Goal: Information Seeking & Learning: Learn about a topic

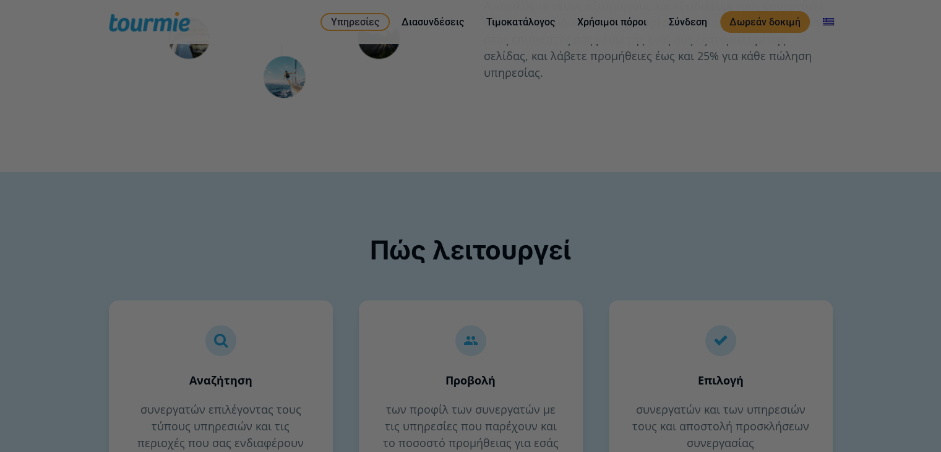
scroll to position [337, 0]
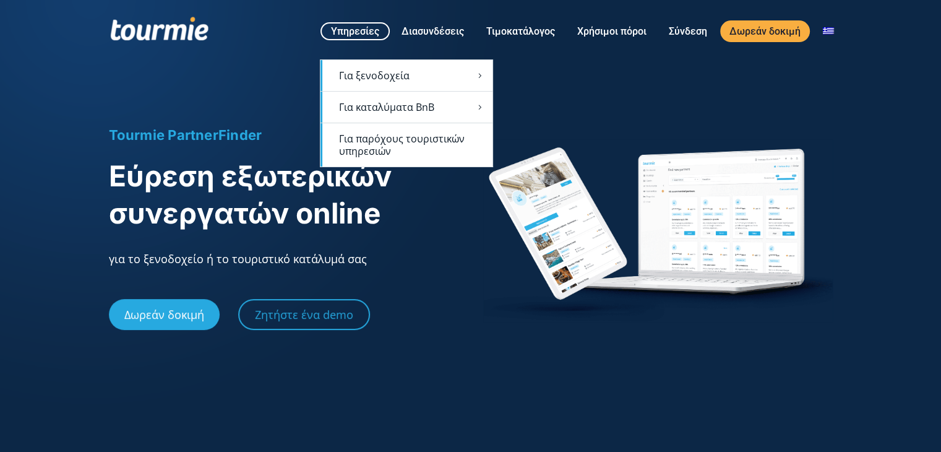
click at [372, 135] on link "Για παρόχους τουριστικών υπηρεσιών" at bounding box center [407, 144] width 172 height 43
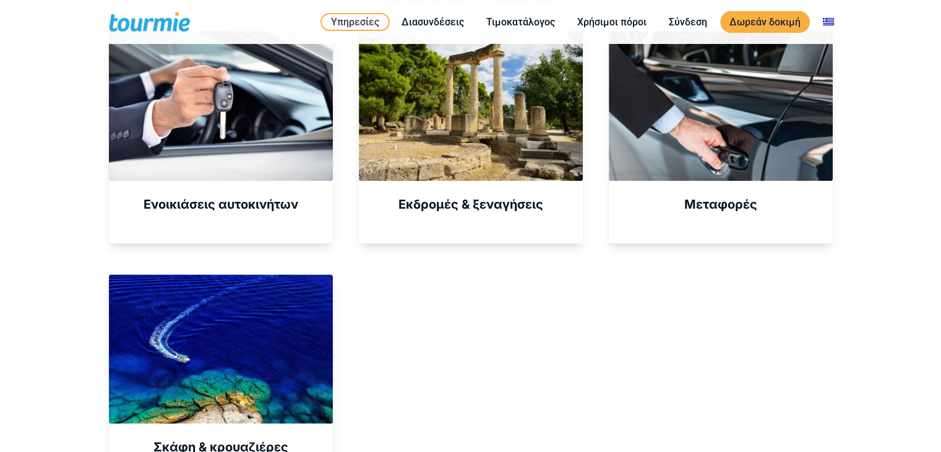
scroll to position [561, 0]
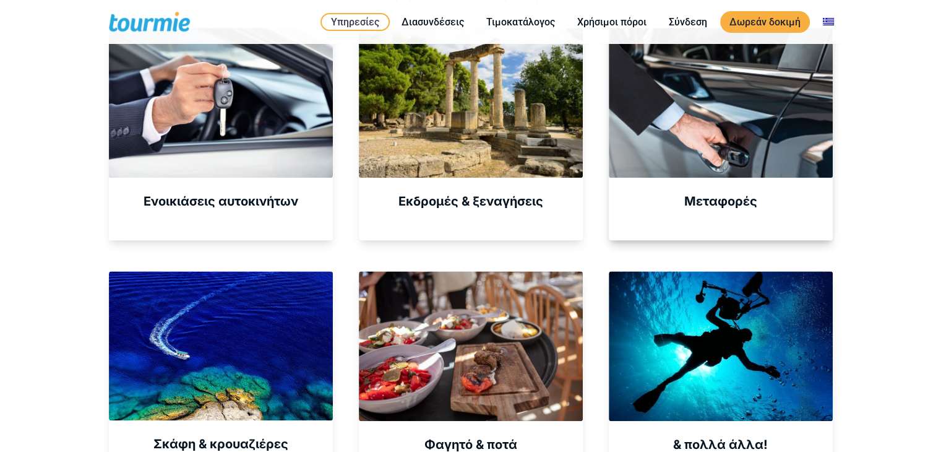
click at [827, 131] on div at bounding box center [721, 102] width 224 height 149
click at [737, 182] on div "Μεταφορές" at bounding box center [721, 134] width 224 height 212
click at [722, 210] on div "Μεταφορές" at bounding box center [721, 134] width 224 height 212
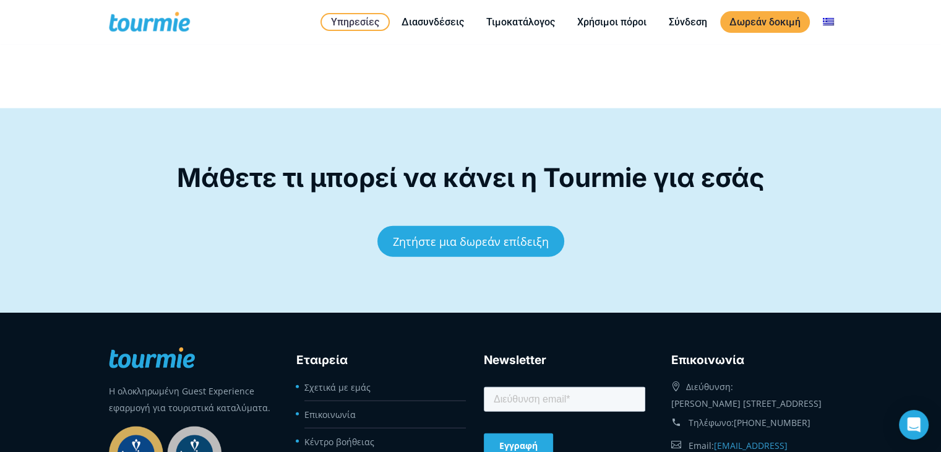
scroll to position [2938, 0]
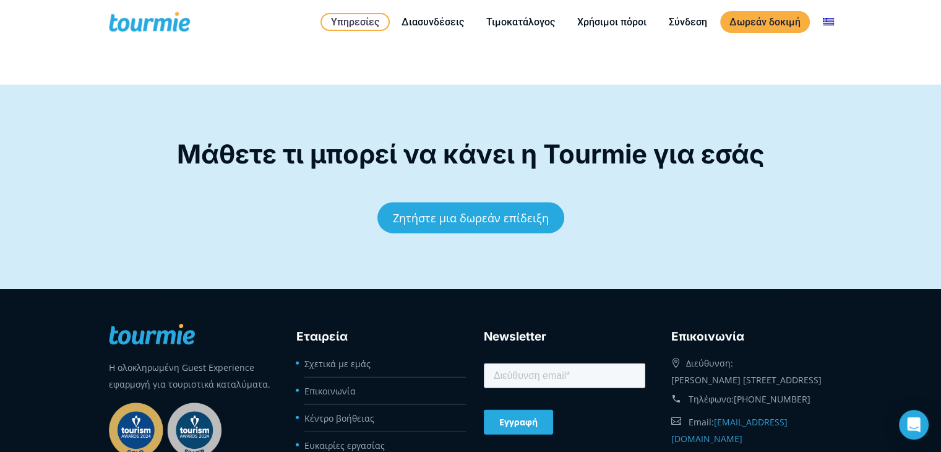
click at [482, 204] on link "Ζητήστε μια δωρεάν επίδειξη" at bounding box center [470, 217] width 187 height 31
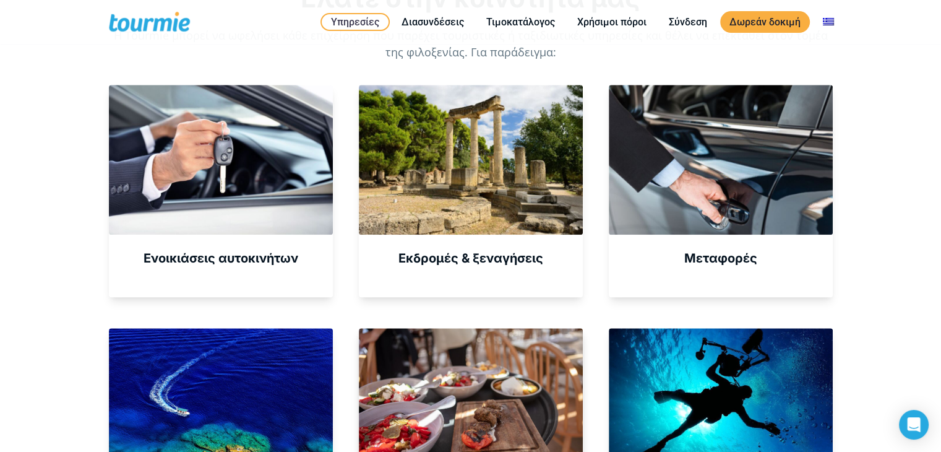
scroll to position [502, 0]
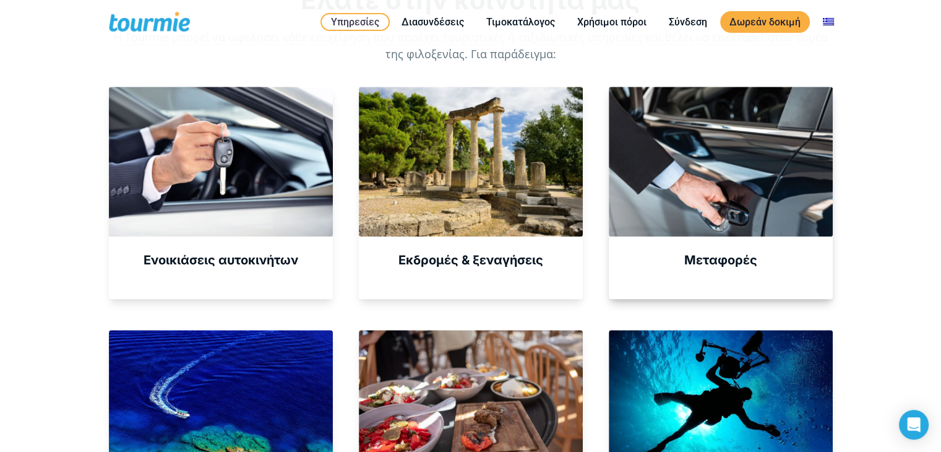
click at [738, 220] on div at bounding box center [721, 161] width 224 height 149
click at [712, 162] on div at bounding box center [721, 161] width 224 height 149
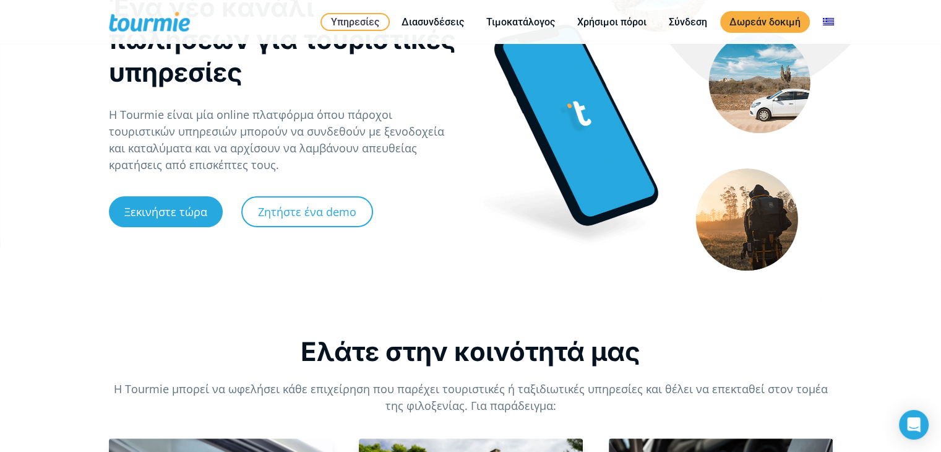
scroll to position [0, 0]
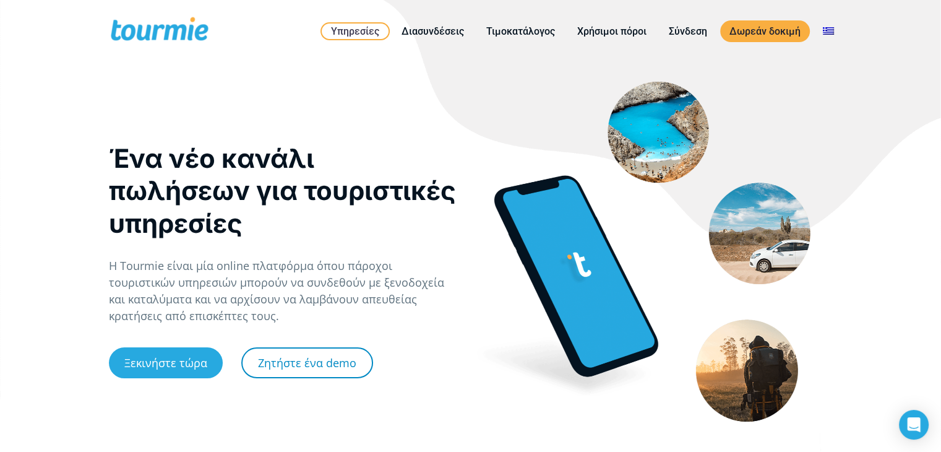
click at [292, 361] on link "Ζητήστε ένα demo" at bounding box center [307, 362] width 132 height 31
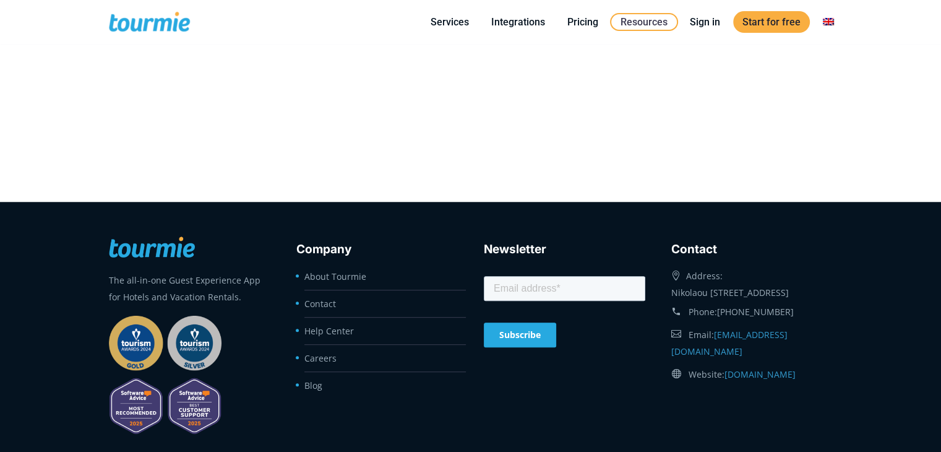
click at [308, 390] on li "Blog" at bounding box center [385, 385] width 162 height 27
click at [316, 389] on li "Blog" at bounding box center [385, 385] width 162 height 27
click at [316, 384] on link "Blog" at bounding box center [313, 385] width 18 height 12
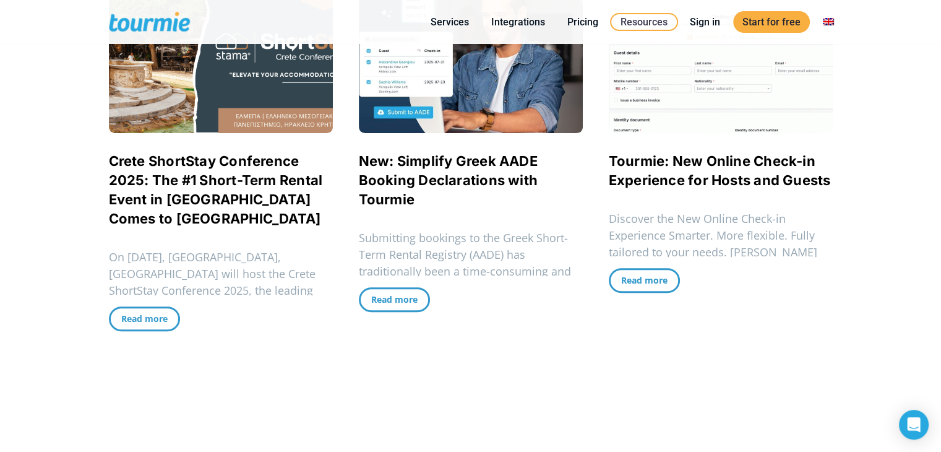
scroll to position [423, 0]
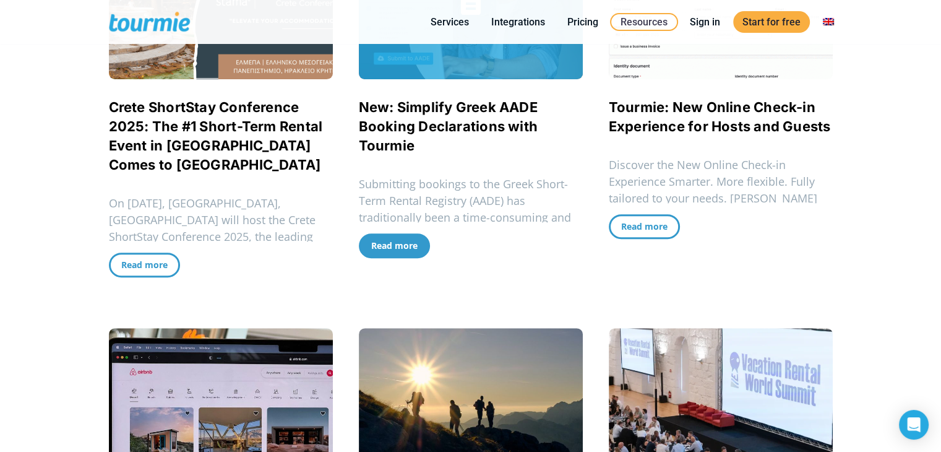
click at [395, 251] on span "Read more" at bounding box center [394, 246] width 46 height 22
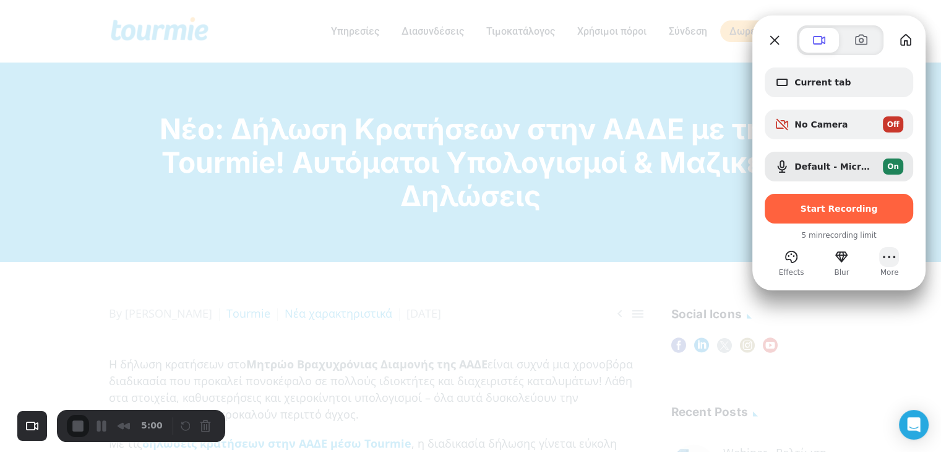
click at [883, 264] on button "More (1 unread)" at bounding box center [889, 257] width 20 height 20
click at [894, 263] on button "More (1 unread)" at bounding box center [889, 257] width 20 height 20
click at [850, 134] on span "Notifications" at bounding box center [836, 140] width 62 height 12
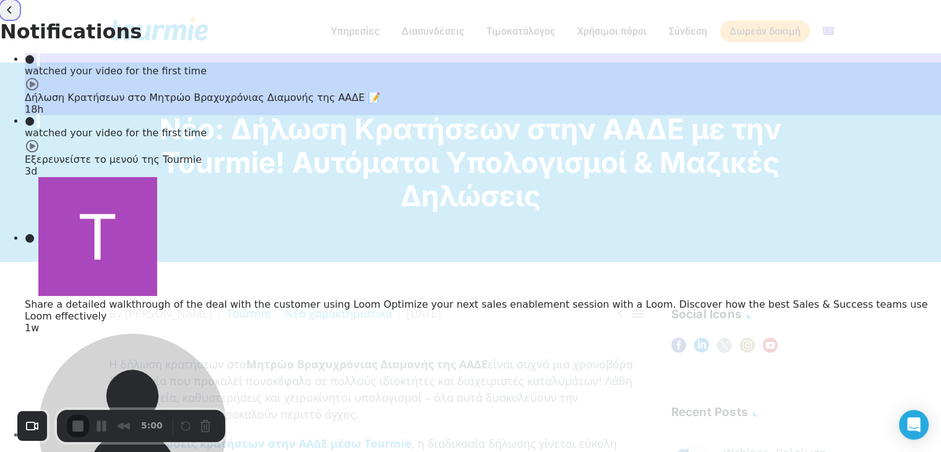
click at [20, 20] on button "back" at bounding box center [10, 10] width 20 height 20
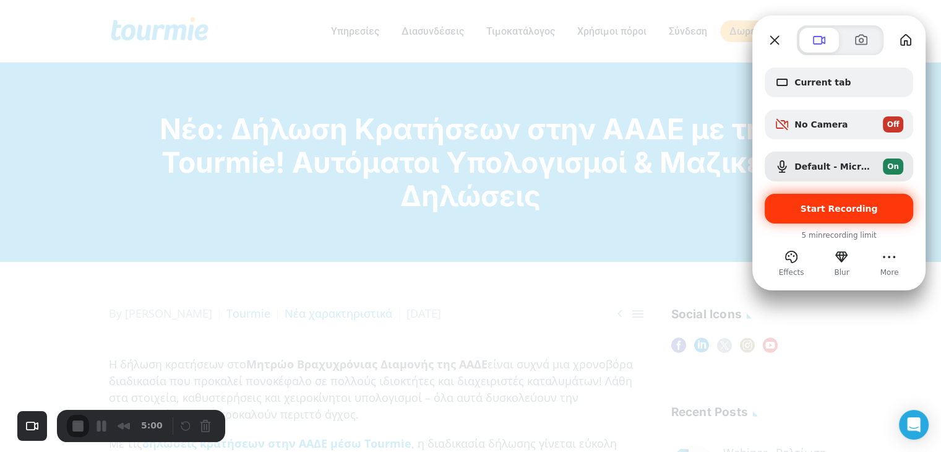
click at [847, 206] on span "Start Recording" at bounding box center [839, 209] width 77 height 10
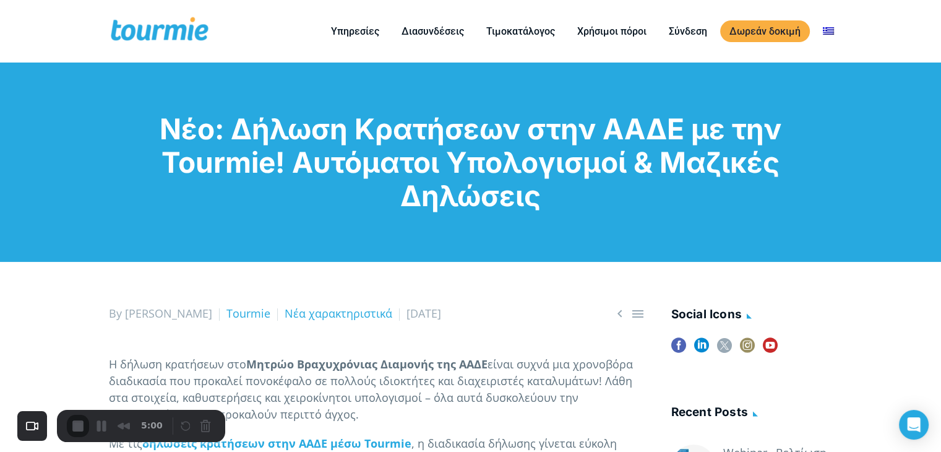
click at [478, 451] on div "1" at bounding box center [470, 458] width 941 height 12
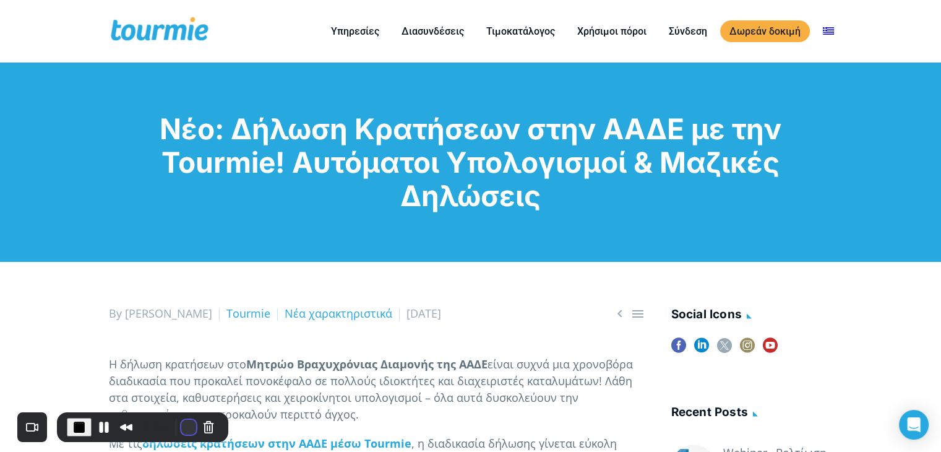
click at [181, 426] on button "Restart Recording" at bounding box center [188, 427] width 15 height 15
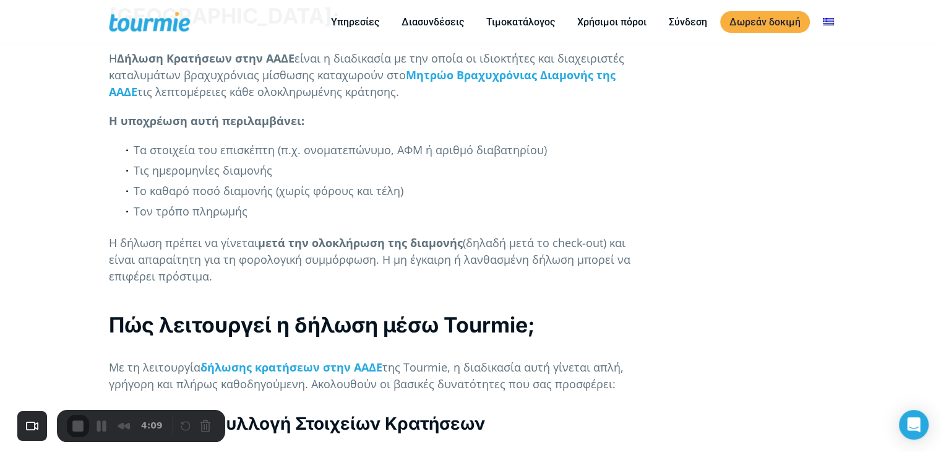
scroll to position [817, 0]
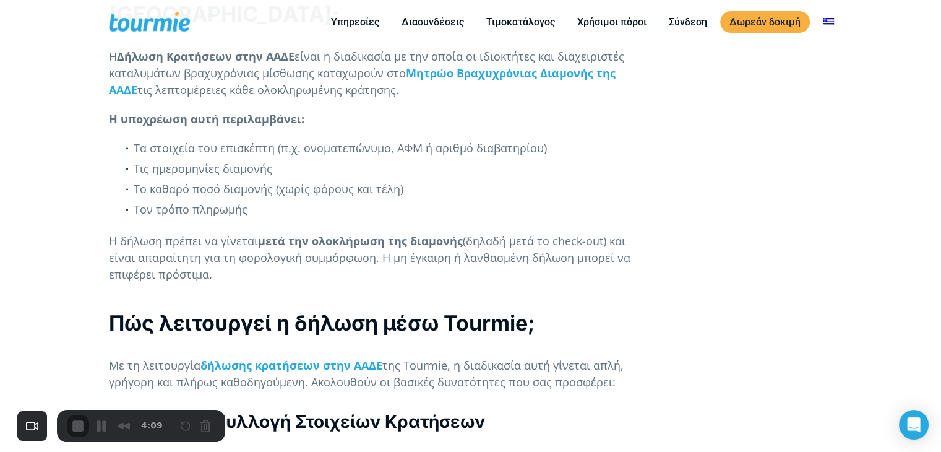
click at [474, 236] on p "Η δήλωση πρέπει να γίνεται μετά την ολοκλήρωση της διαμονής (δηλαδή μετά το che…" at bounding box center [377, 258] width 536 height 50
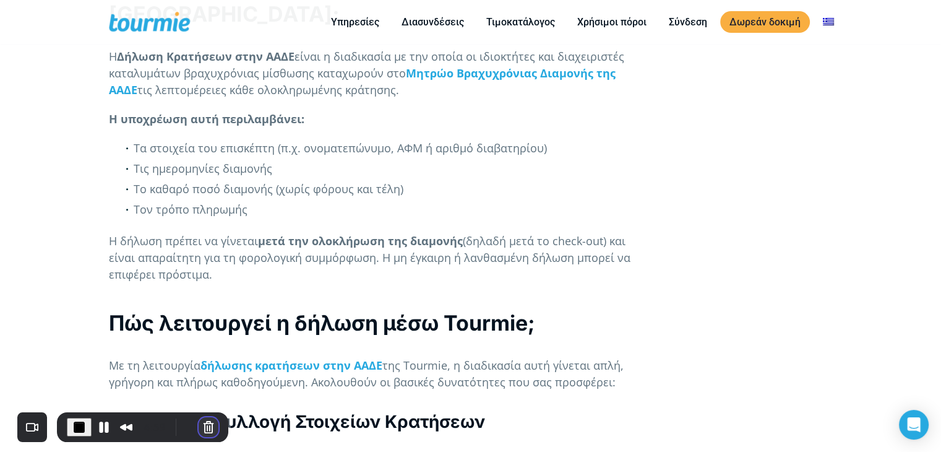
click at [206, 426] on button "Cancel Recording" at bounding box center [209, 427] width 20 height 20
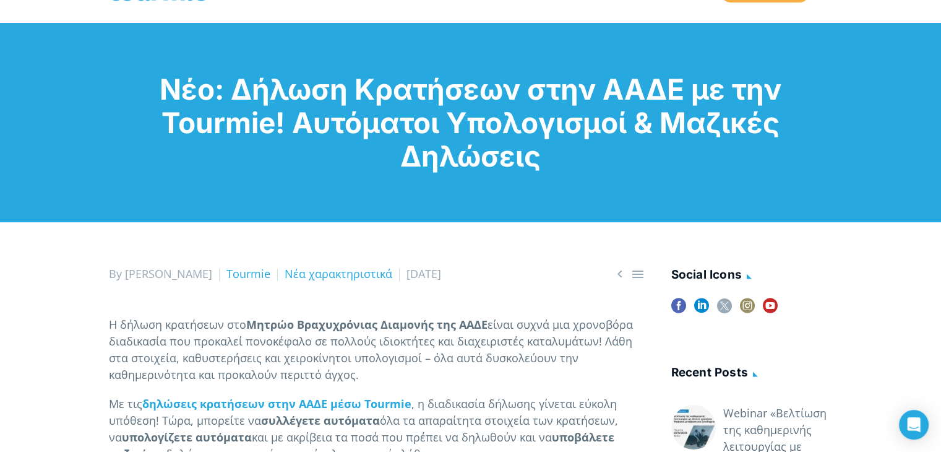
scroll to position [0, 0]
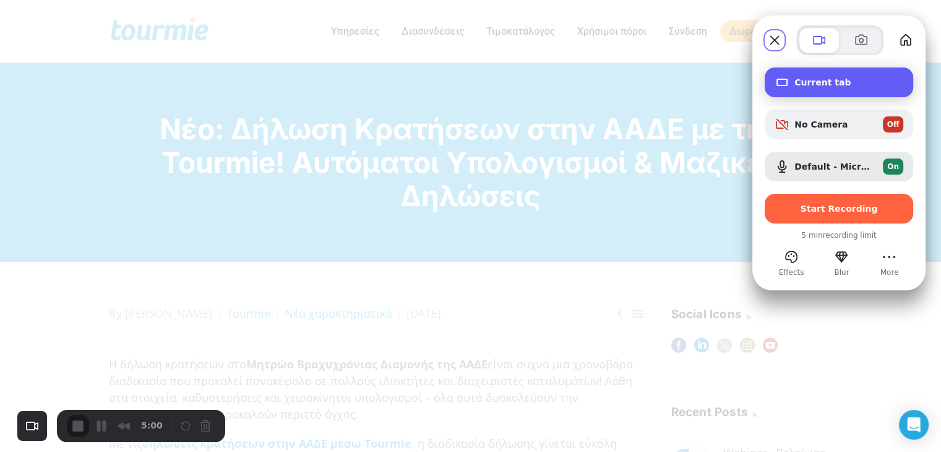
click at [811, 96] on div "Current tab" at bounding box center [839, 82] width 149 height 30
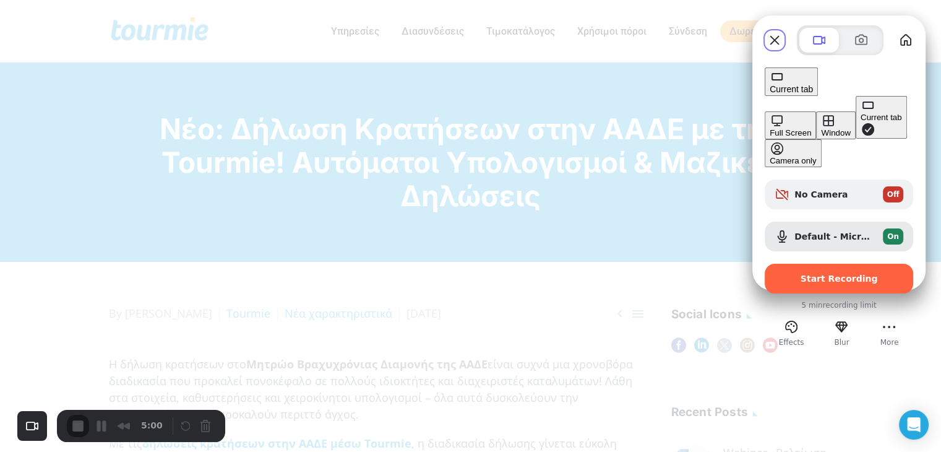
click at [821, 128] on div "Window" at bounding box center [835, 132] width 29 height 9
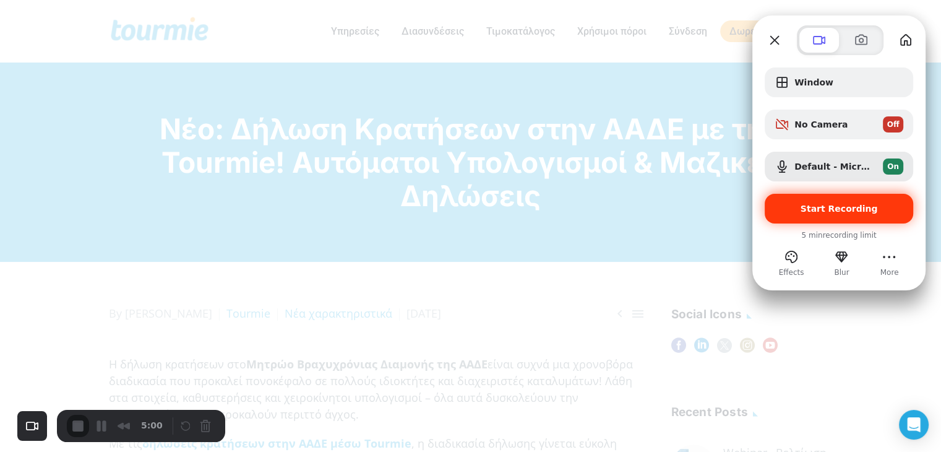
click at [866, 215] on div "Start Recording" at bounding box center [839, 209] width 149 height 30
click at [834, 214] on div "Start Recording" at bounding box center [839, 209] width 149 height 30
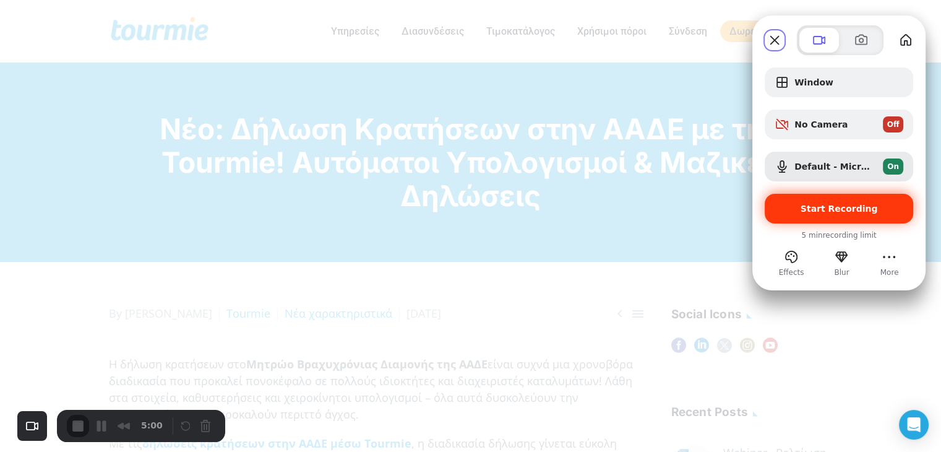
click at [821, 208] on span "Start Recording" at bounding box center [839, 209] width 77 height 10
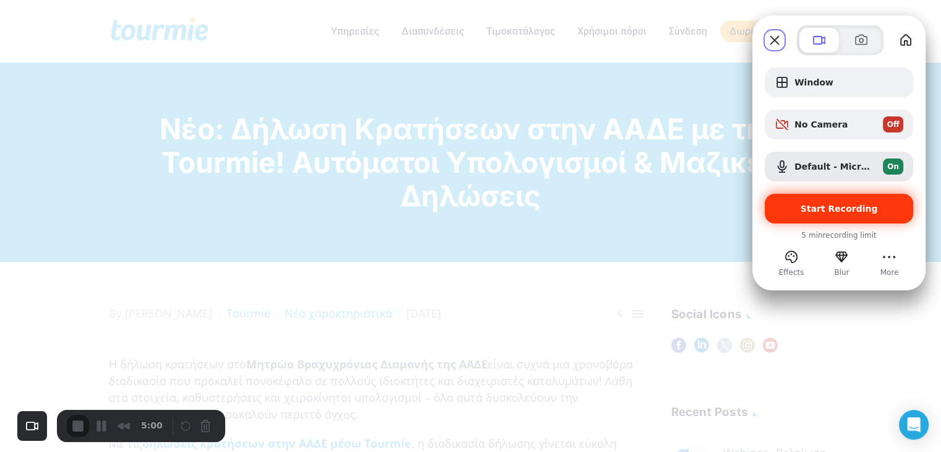
click at [832, 204] on span "Start Recording" at bounding box center [839, 209] width 77 height 10
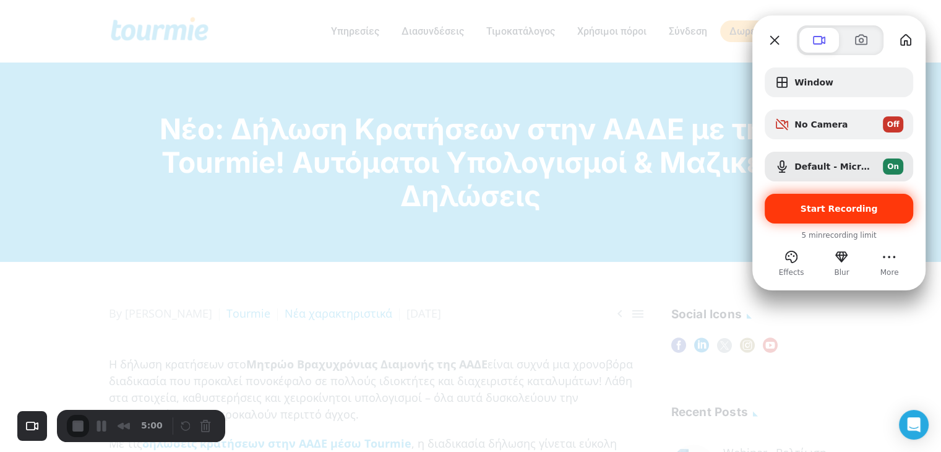
click at [809, 207] on span "Start Recording" at bounding box center [839, 209] width 77 height 10
click at [820, 204] on span "Start Recording" at bounding box center [839, 209] width 77 height 10
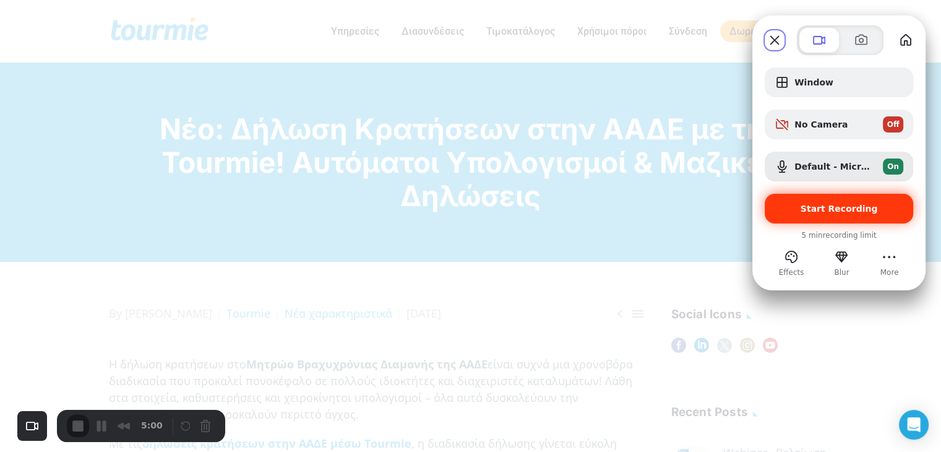
click at [806, 208] on span "Start Recording" at bounding box center [839, 209] width 77 height 10
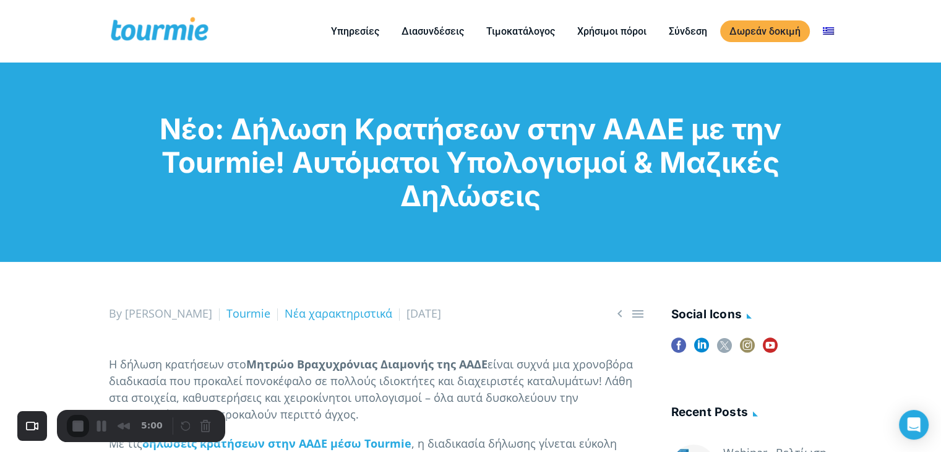
click at [479, 451] on div at bounding box center [470, 452] width 941 height 0
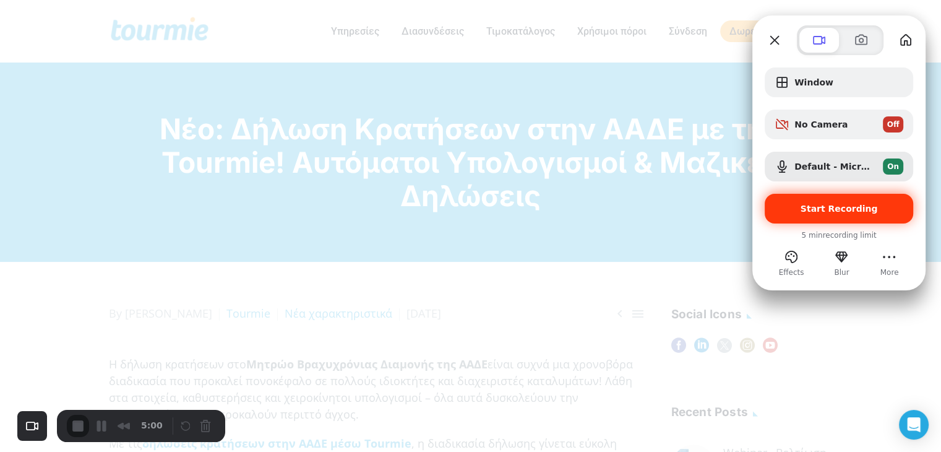
click at [858, 212] on span "Start Recording" at bounding box center [839, 209] width 77 height 10
